Goal: Task Accomplishment & Management: Manage account settings

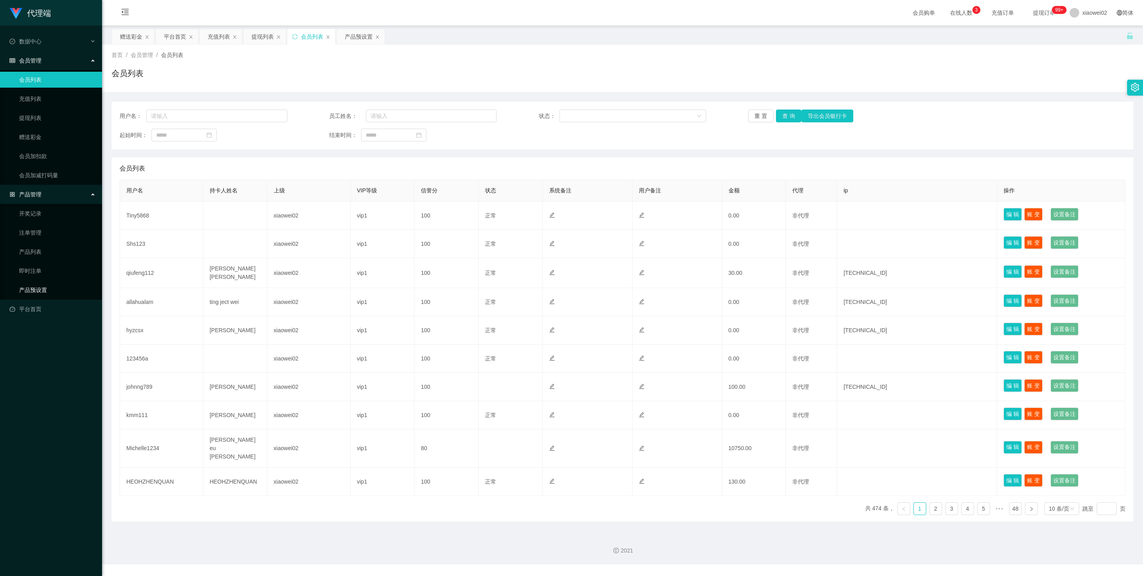
click at [47, 292] on link "产品预设置" at bounding box center [57, 290] width 77 height 16
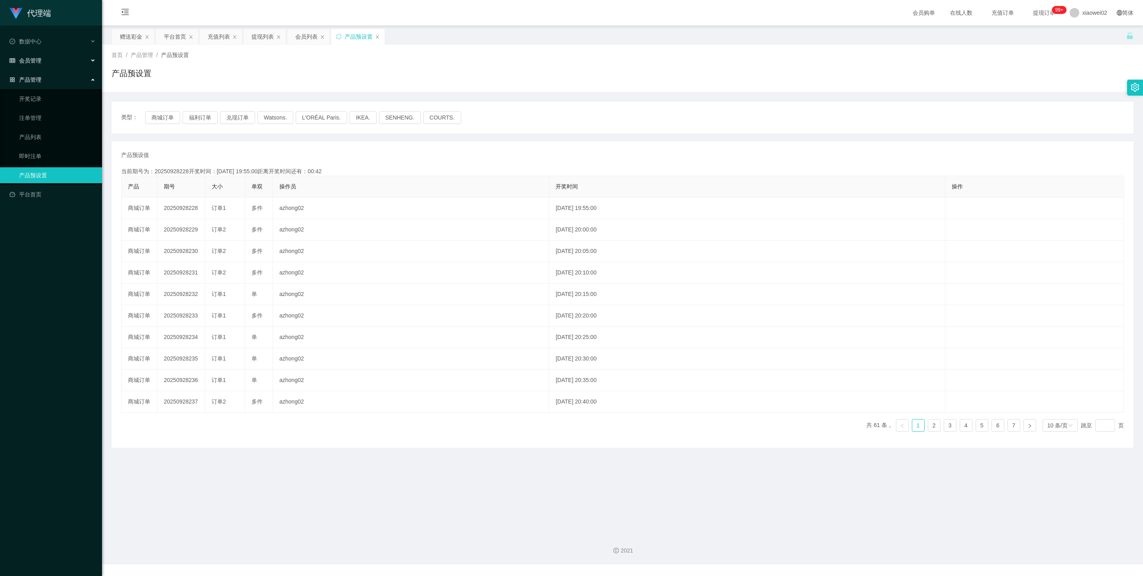
drag, startPoint x: 47, startPoint y: 57, endPoint x: 51, endPoint y: 61, distance: 5.1
click at [48, 57] on div "会员管理" at bounding box center [51, 61] width 102 height 16
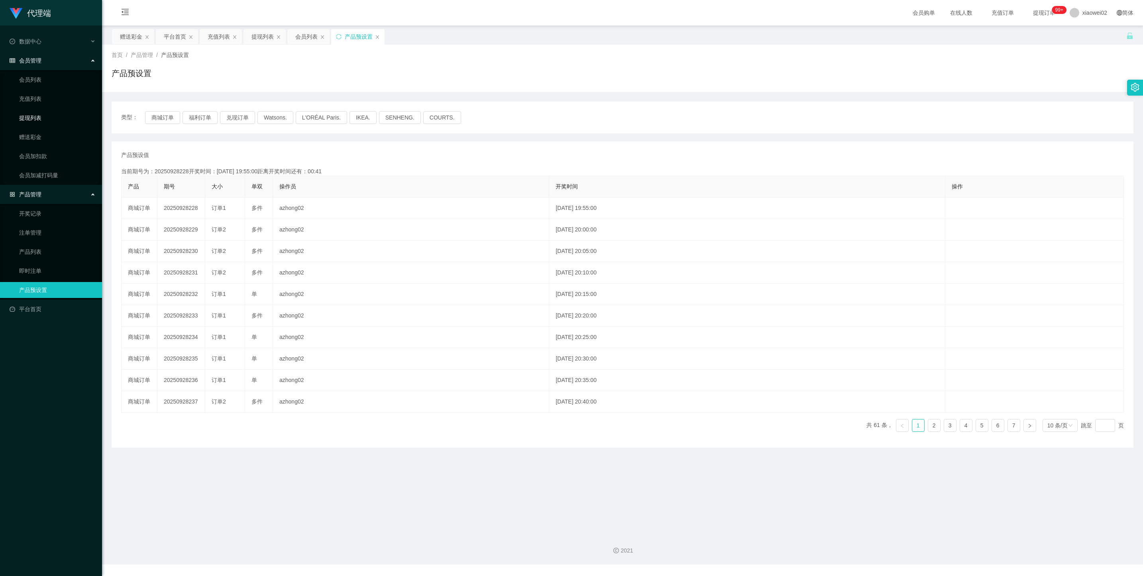
click at [33, 122] on link "提现列表" at bounding box center [57, 118] width 77 height 16
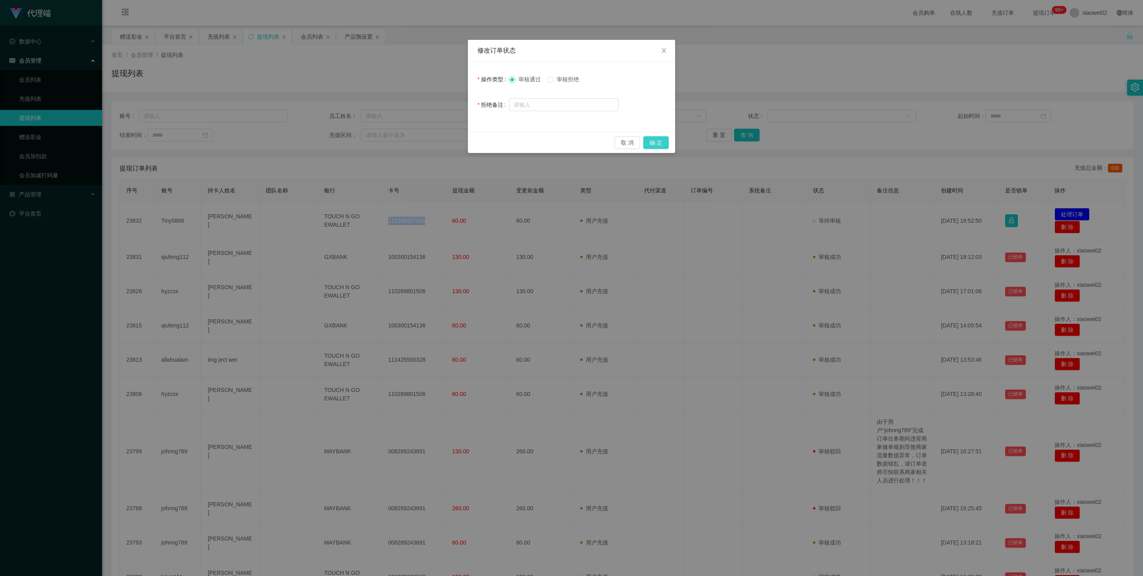
click at [667, 145] on button "确 定" at bounding box center [656, 142] width 26 height 13
